Goal: Transaction & Acquisition: Purchase product/service

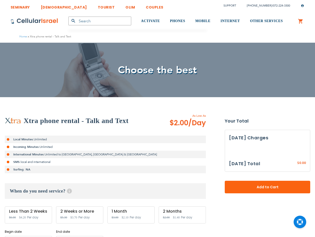
type input "[DATE]"
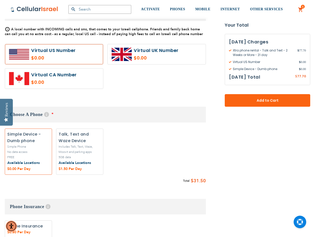
scroll to position [239, 0]
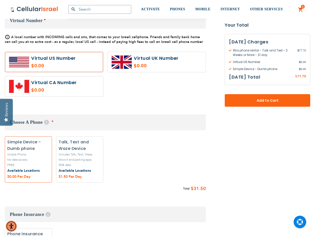
click at [84, 159] on label "Add" at bounding box center [79, 160] width 47 height 46
radio input "true"
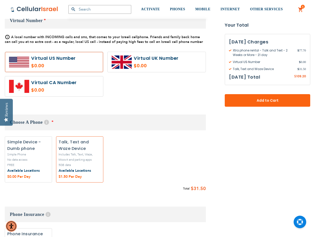
click at [34, 159] on label "Add" at bounding box center [28, 160] width 47 height 46
radio input "true"
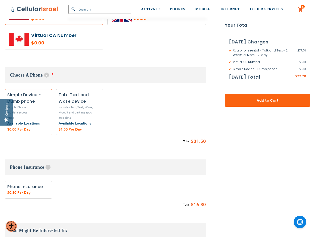
scroll to position [290, 0]
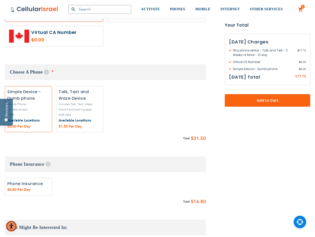
click at [36, 185] on label "Add" at bounding box center [28, 187] width 47 height 18
radio input "true"
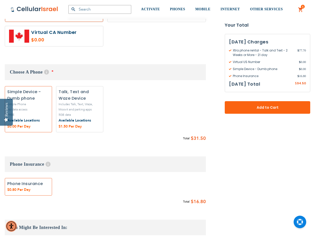
click at [27, 186] on label "Add" at bounding box center [28, 187] width 47 height 18
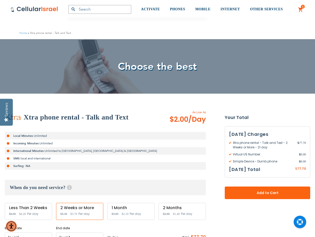
scroll to position [0, 0]
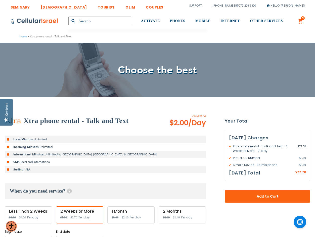
click at [300, 20] on link "5 5 items My Cart" at bounding box center [301, 21] width 6 height 6
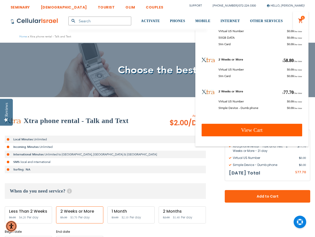
click at [259, 128] on span "View Cart" at bounding box center [252, 130] width 22 height 6
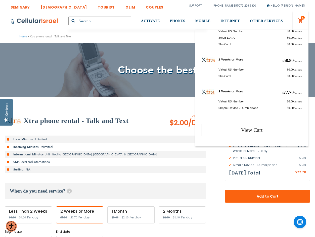
click at [302, 19] on span "5" at bounding box center [303, 18] width 2 height 4
